Goal: Information Seeking & Learning: Learn about a topic

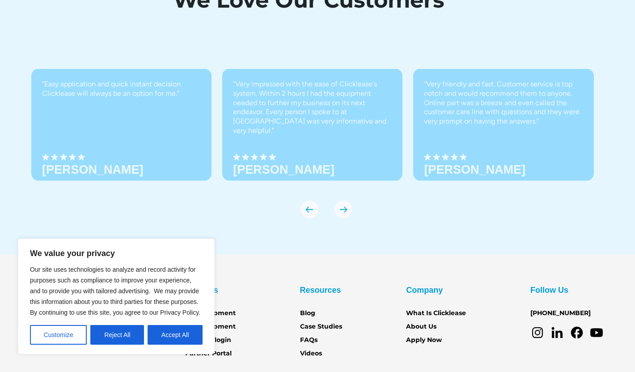
scroll to position [3134, 0]
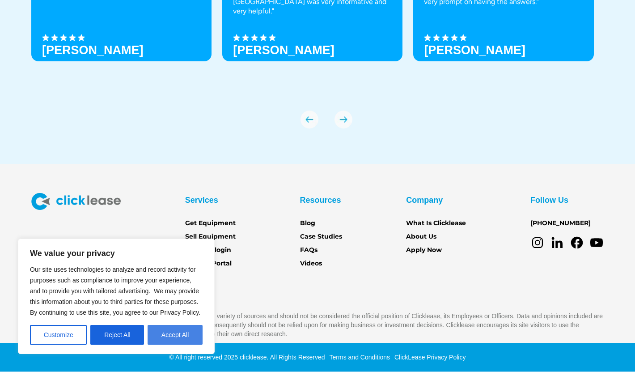
click at [161, 333] on button "Accept All" at bounding box center [175, 335] width 55 height 20
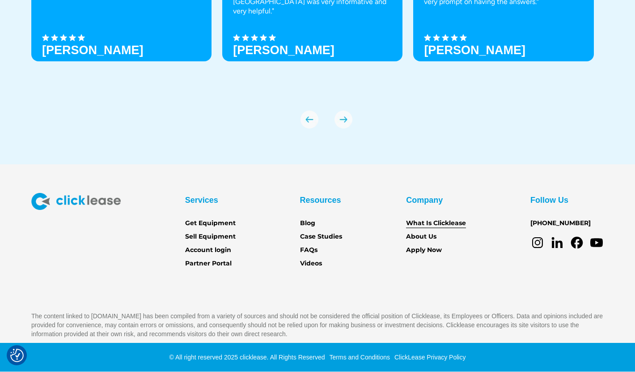
click at [427, 219] on link "What Is Clicklease" at bounding box center [436, 223] width 60 height 10
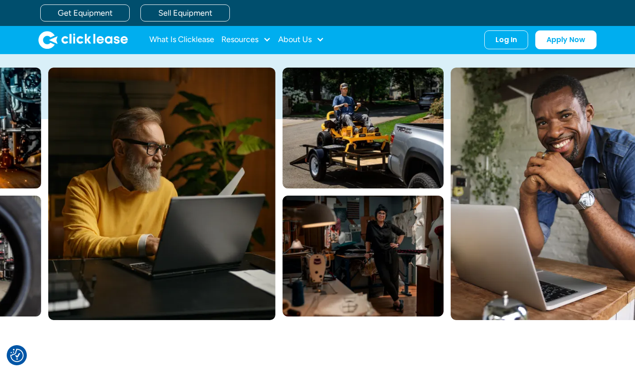
scroll to position [135, 0]
